Goal: Find specific page/section: Find specific page/section

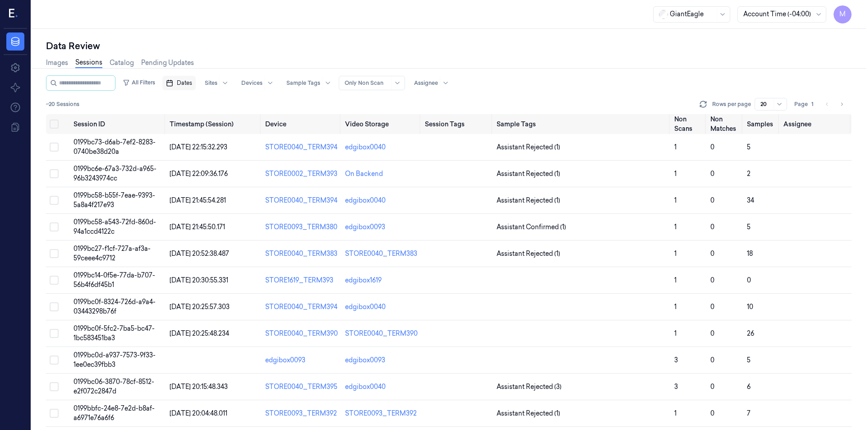
click at [192, 84] on span "Dates" at bounding box center [184, 83] width 15 height 8
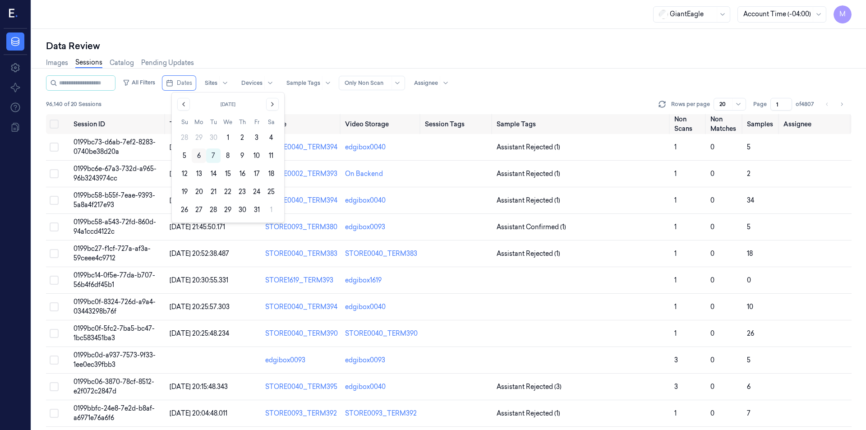
click at [201, 155] on button "6" at bounding box center [199, 155] width 14 height 14
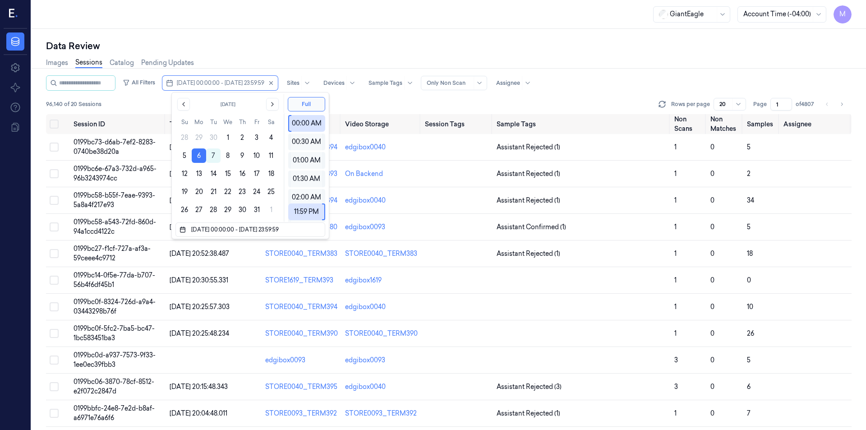
click at [290, 51] on div "Data Review" at bounding box center [449, 46] width 806 height 13
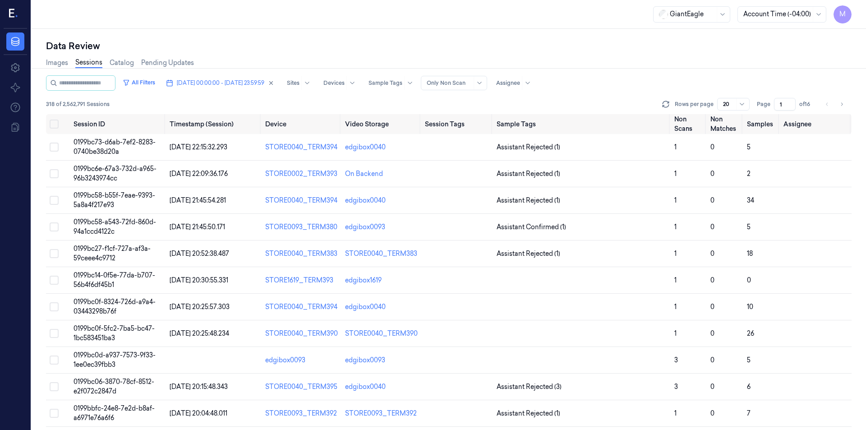
click at [780, 106] on input "1" at bounding box center [785, 104] width 22 height 13
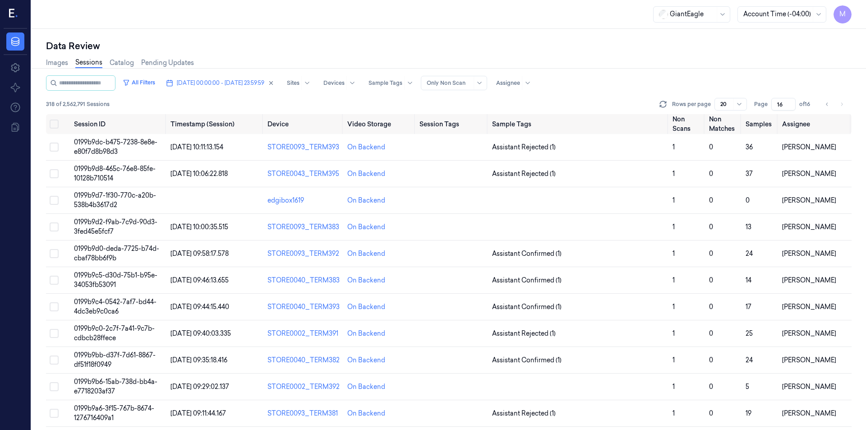
type input "1"
type input "6"
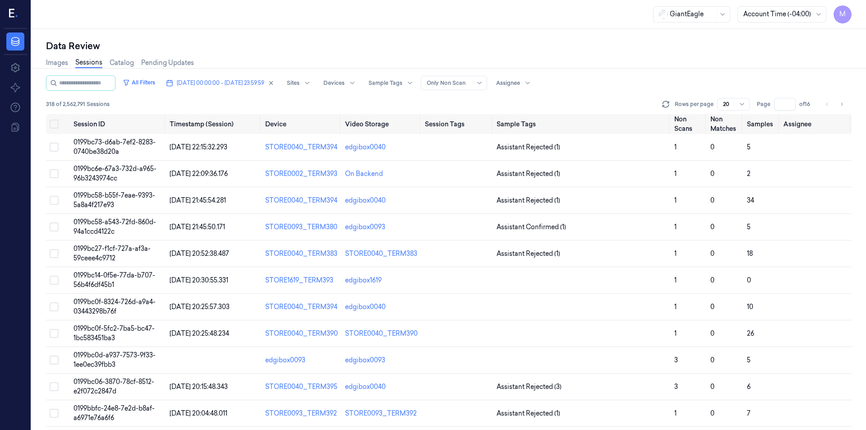
type input "1"
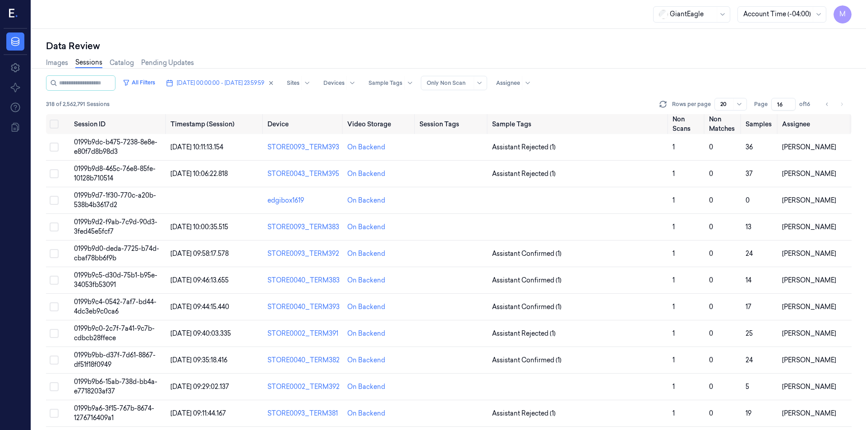
type input "1"
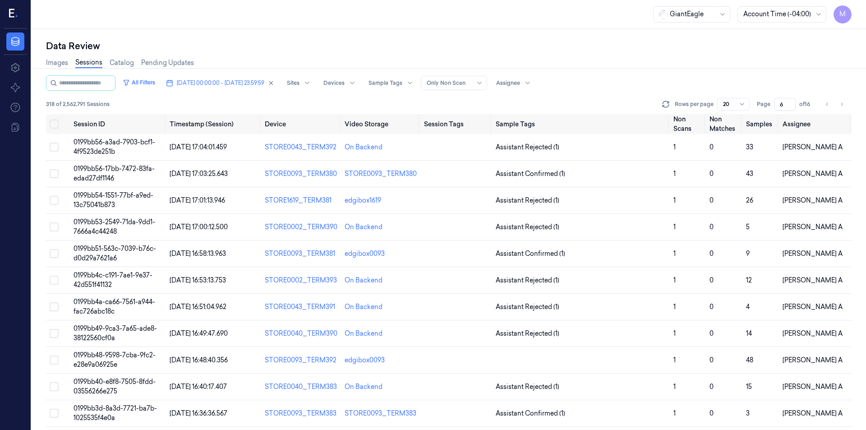
click at [680, 69] on div "Images Sessions Catalog Pending Updates" at bounding box center [449, 63] width 806 height 23
click at [487, 40] on div "Data Review" at bounding box center [449, 46] width 806 height 13
drag, startPoint x: 399, startPoint y: 144, endPoint x: 343, endPoint y: 150, distance: 56.2
click at [343, 150] on td "On Backend" at bounding box center [380, 147] width 79 height 27
copy div "On Backend"
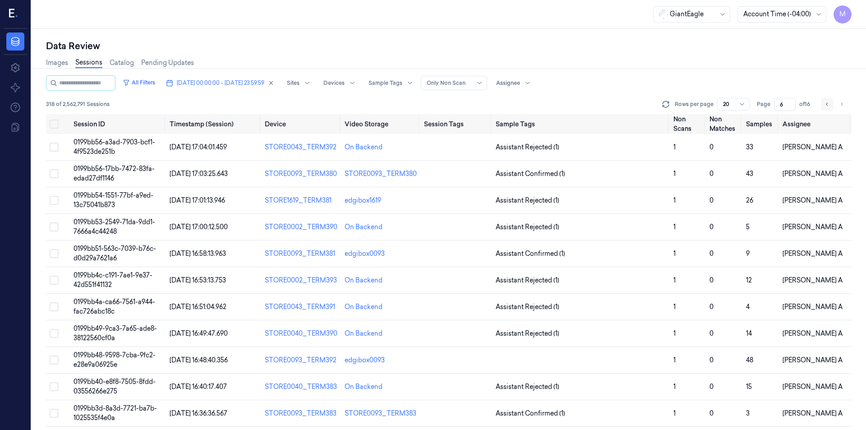
click at [825, 104] on icon "Go to previous page" at bounding box center [826, 104] width 5 height 7
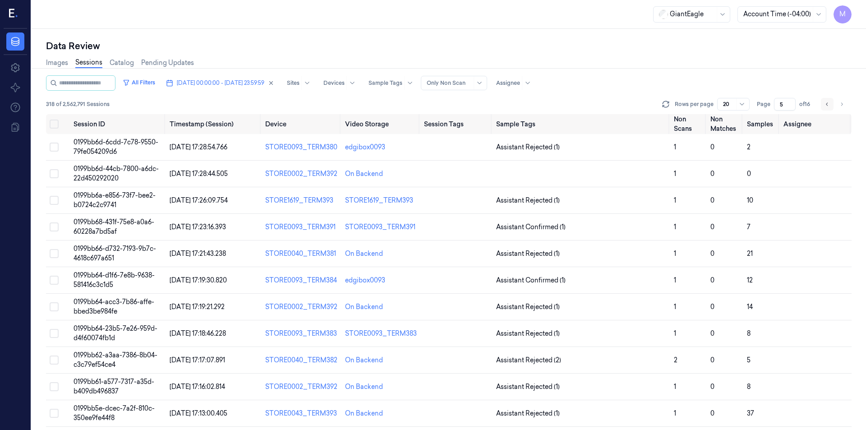
click at [826, 106] on icon "Go to previous page" at bounding box center [826, 104] width 5 height 7
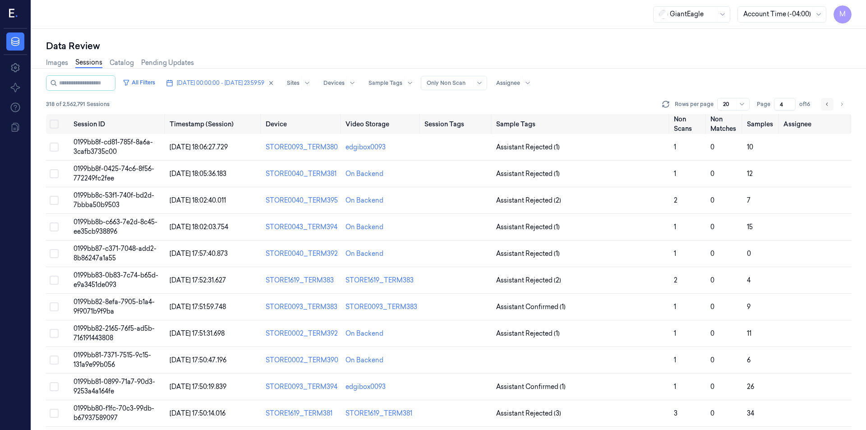
click at [831, 105] on button "Go to previous page" at bounding box center [827, 104] width 13 height 13
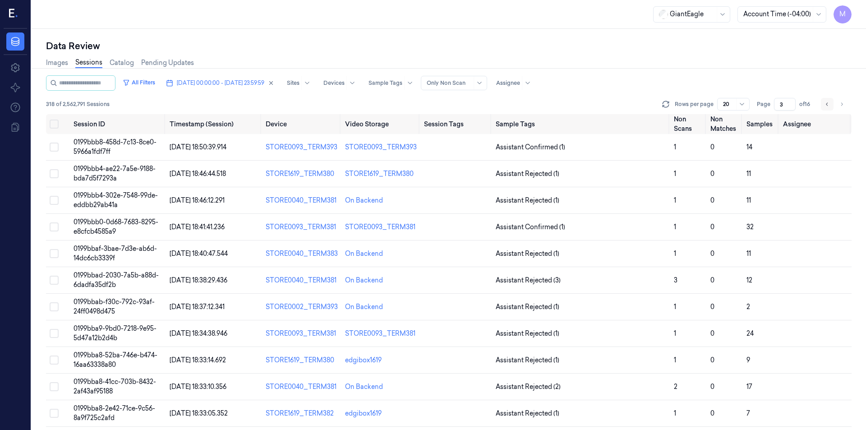
click at [827, 108] on button "Go to previous page" at bounding box center [827, 104] width 13 height 13
click at [840, 102] on icon "Go to next page" at bounding box center [841, 104] width 5 height 7
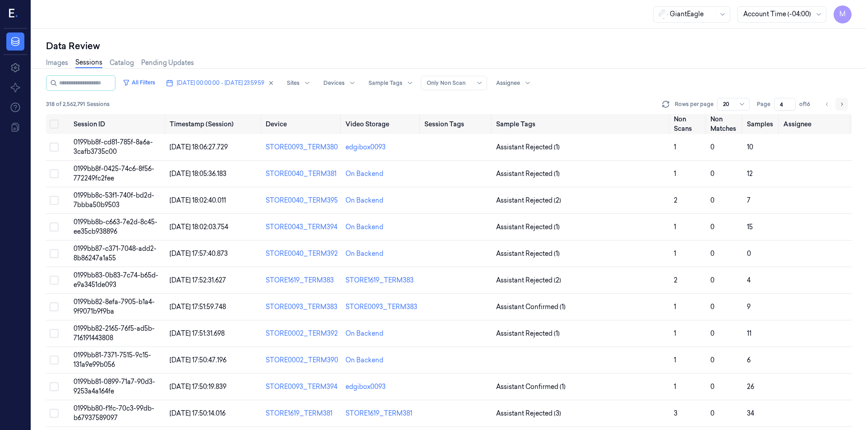
click at [840, 102] on icon "Go to next page" at bounding box center [841, 104] width 5 height 7
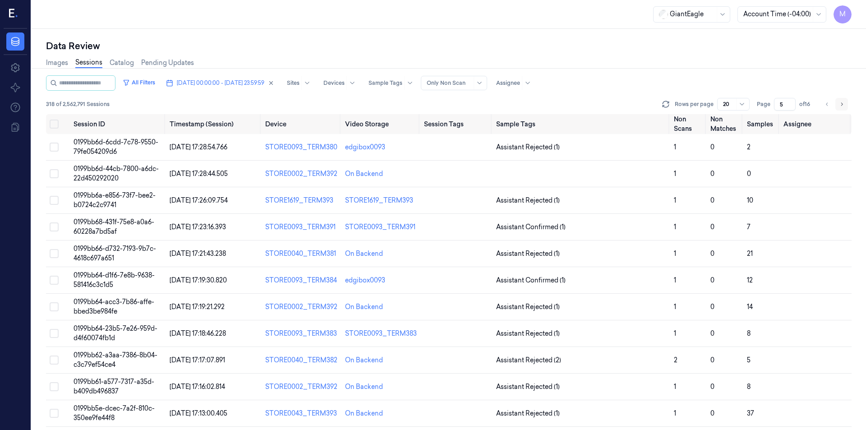
click at [840, 102] on icon "Go to next page" at bounding box center [841, 104] width 5 height 7
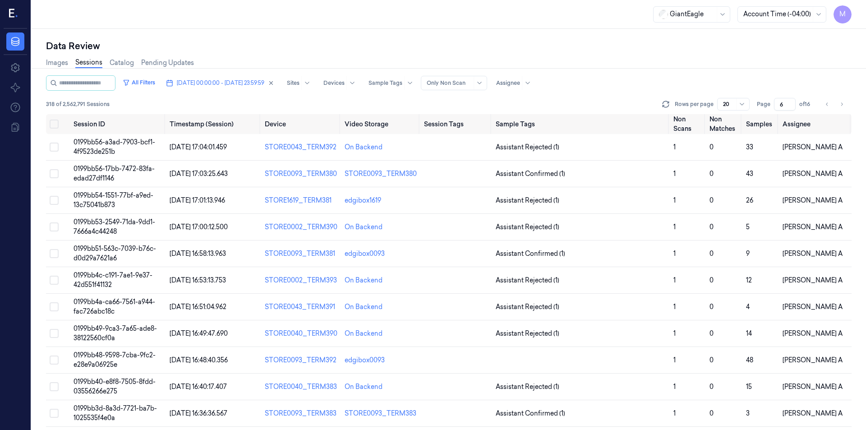
click at [588, 46] on div "Data Review" at bounding box center [449, 46] width 806 height 13
click at [827, 104] on icon "Go to previous page" at bounding box center [826, 104] width 5 height 7
type input "5"
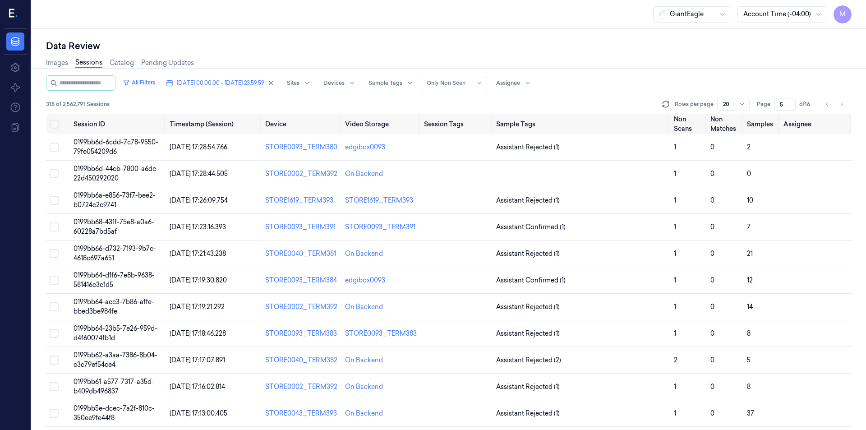
click at [592, 65] on div "Images Sessions Catalog Pending Updates" at bounding box center [449, 63] width 806 height 23
